Goal: Task Accomplishment & Management: Manage account settings

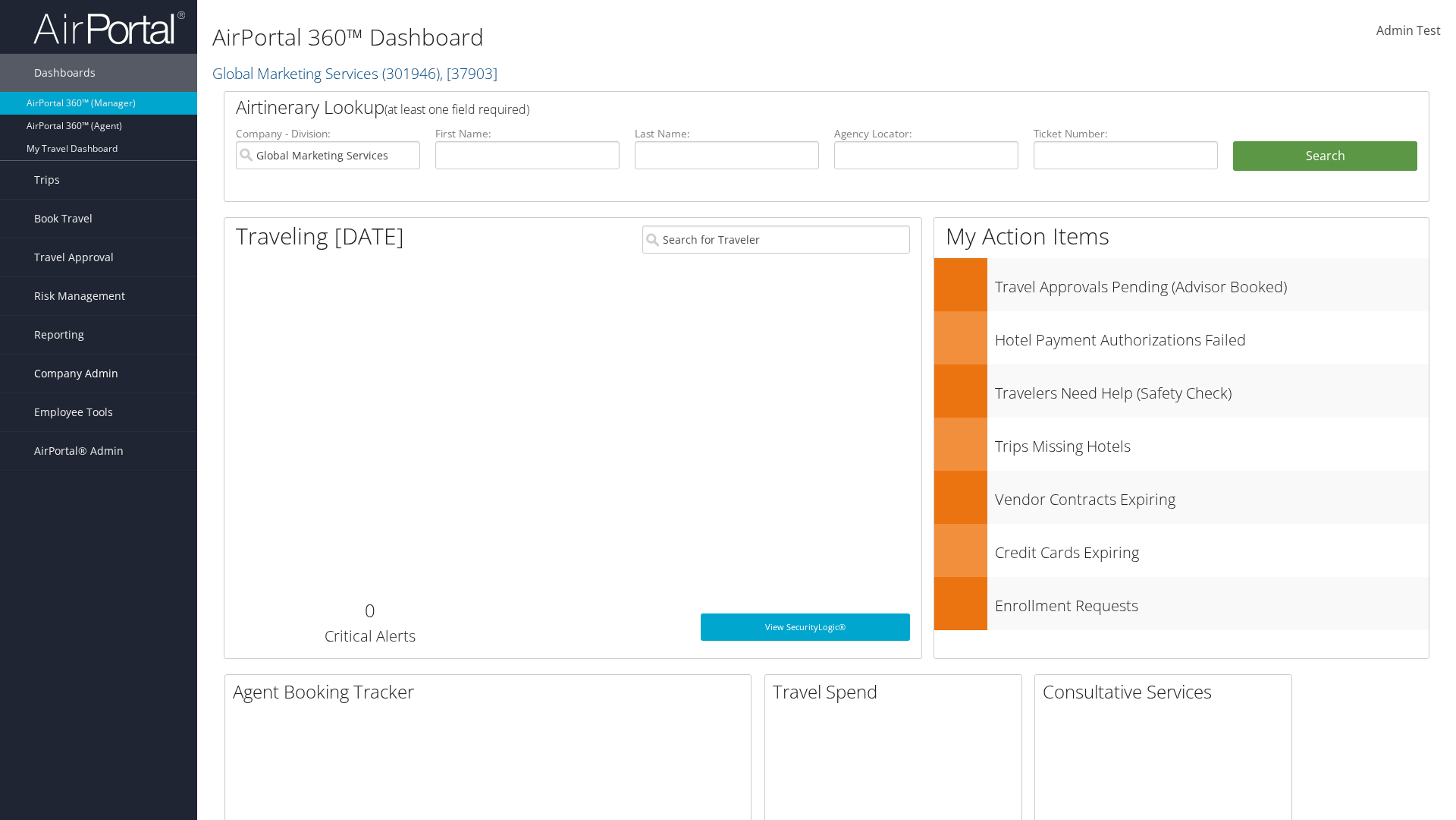
click at [98, 373] on span "Company Admin" at bounding box center [76, 373] width 84 height 38
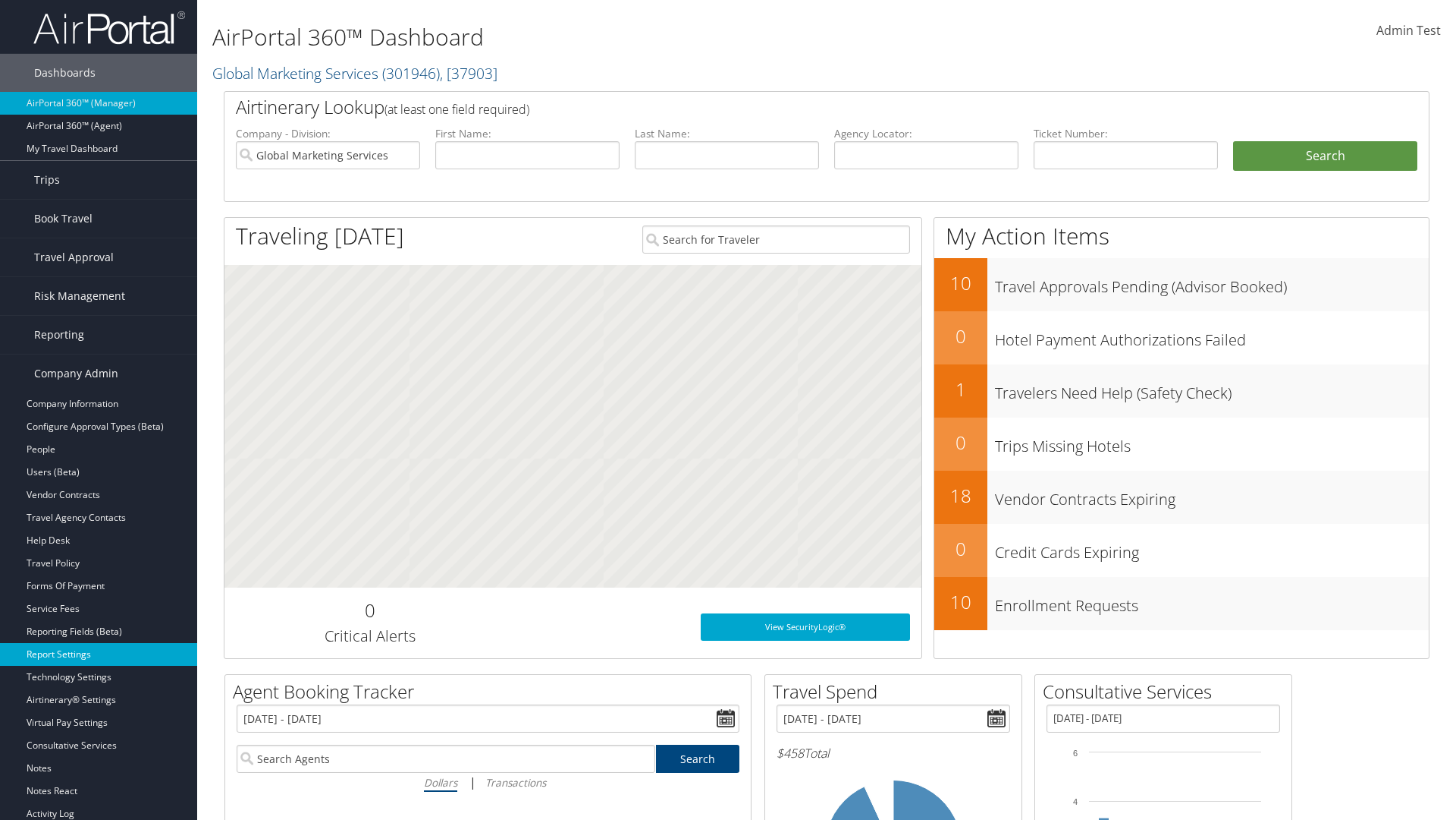
click at [98, 654] on link "Report Settings" at bounding box center [98, 654] width 197 height 22
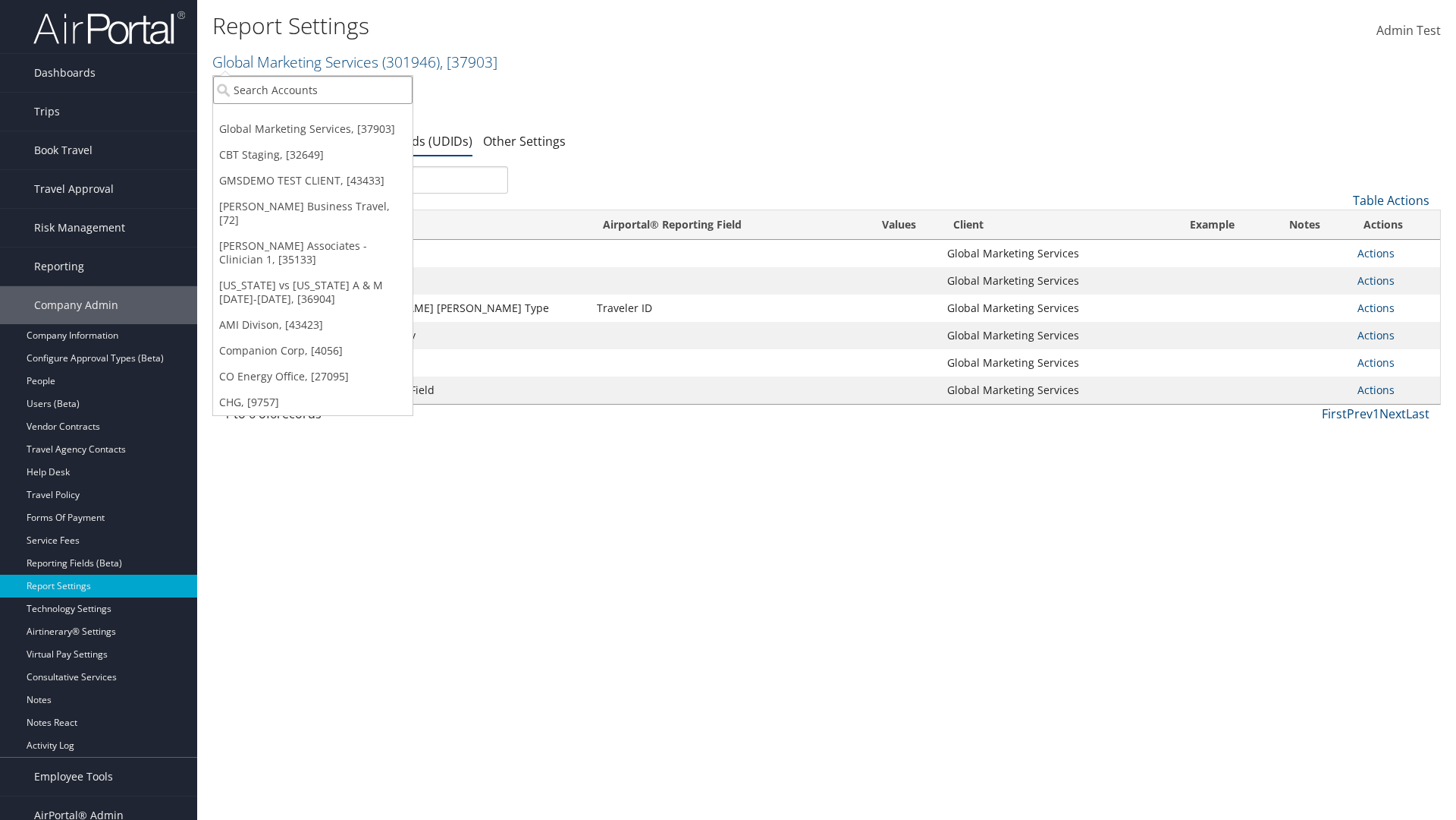
click at [312, 89] on input "search" at bounding box center [312, 89] width 199 height 28
type input "CBTSTG"
click at [312, 118] on div "CBT Staging (CBTSTG), [32649]" at bounding box center [312, 117] width 216 height 13
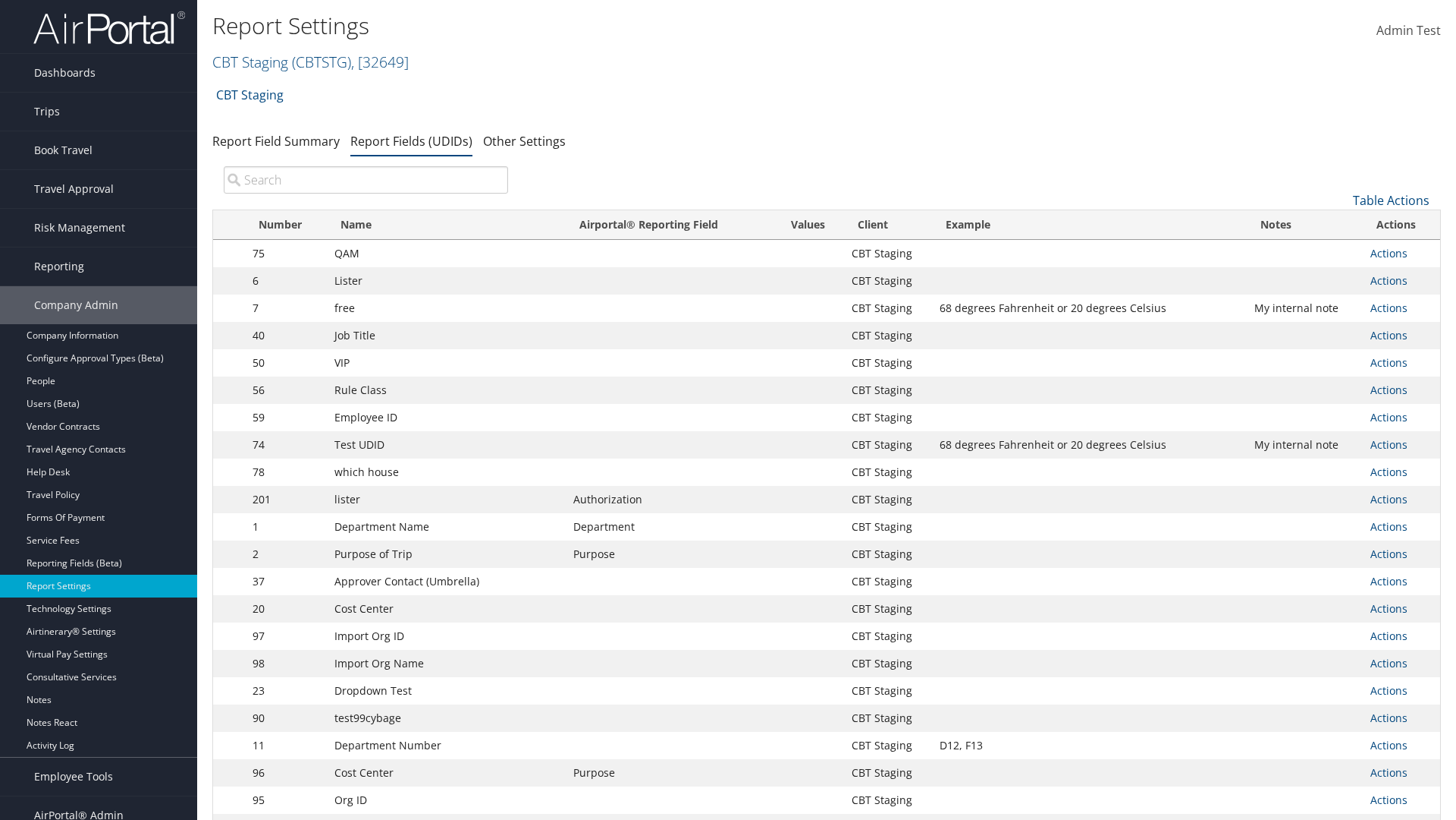
click at [366, 180] on input "search" at bounding box center [366, 180] width 285 height 28
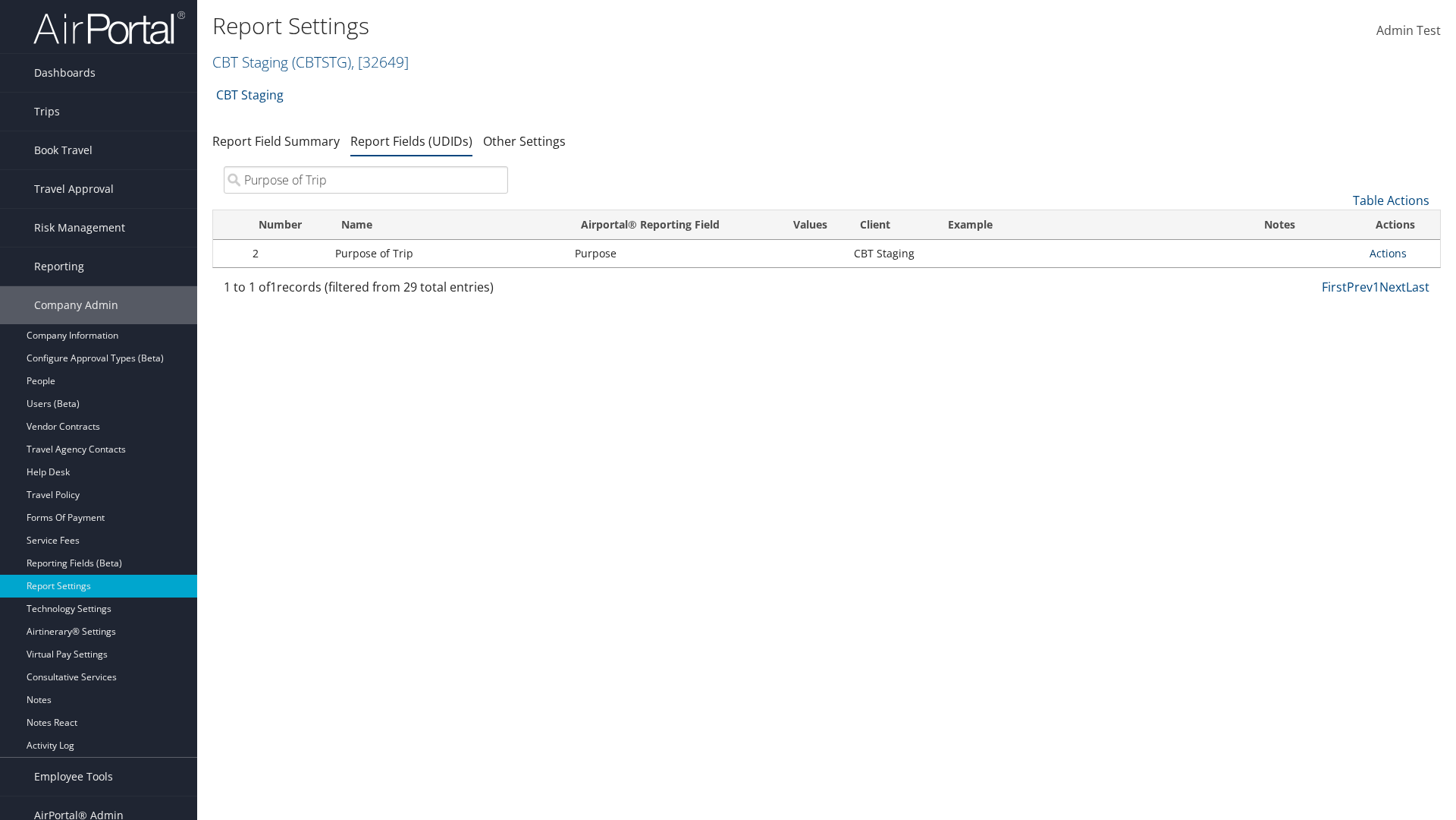
type input "Purpose of Trip"
click at [1388, 253] on link "Actions" at bounding box center [1389, 253] width 37 height 14
click at [1328, 328] on link "Edit" at bounding box center [1328, 328] width 150 height 26
select select "20"
select select "both"
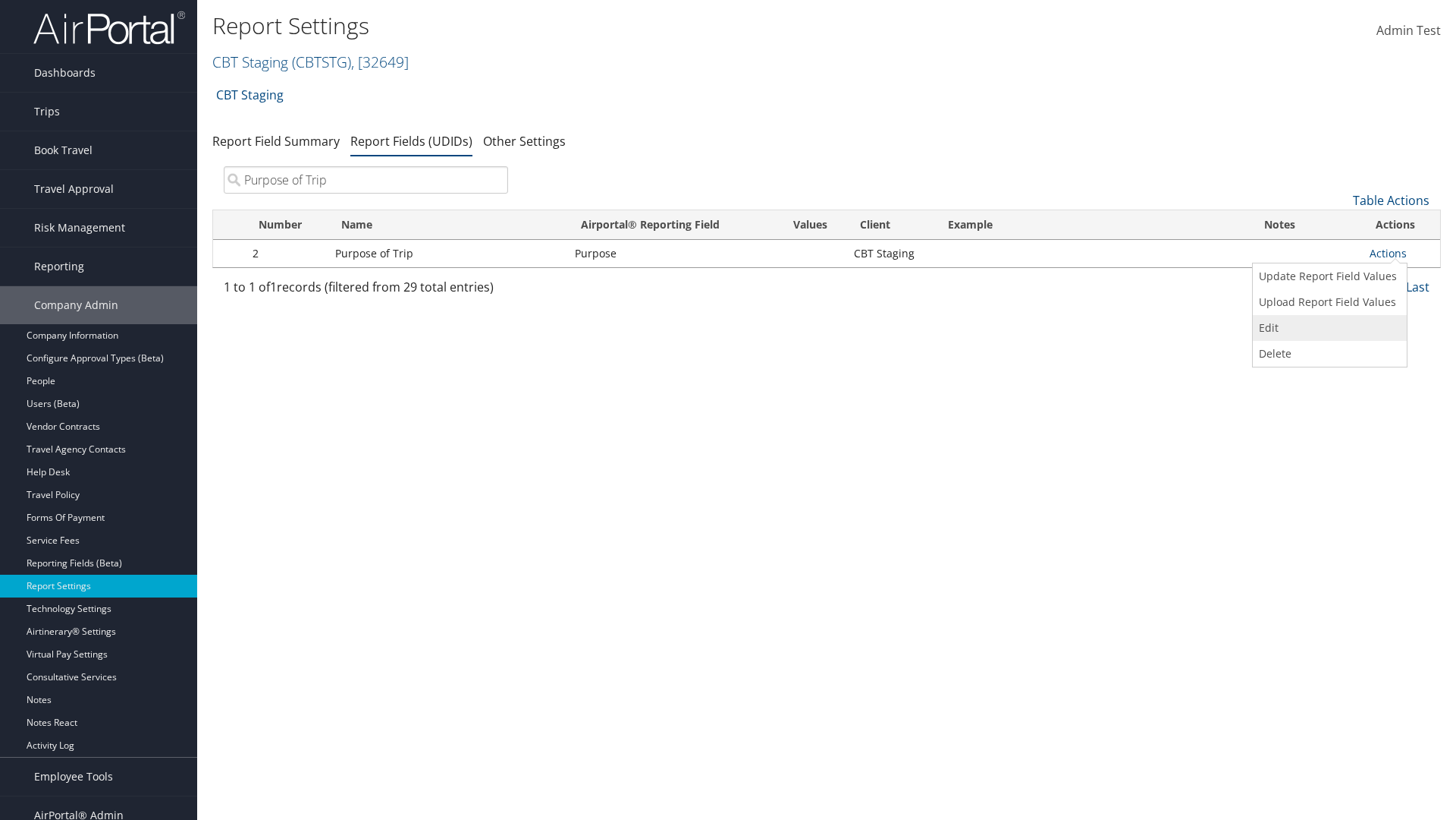
select select "trip"
